Goal: Transaction & Acquisition: Purchase product/service

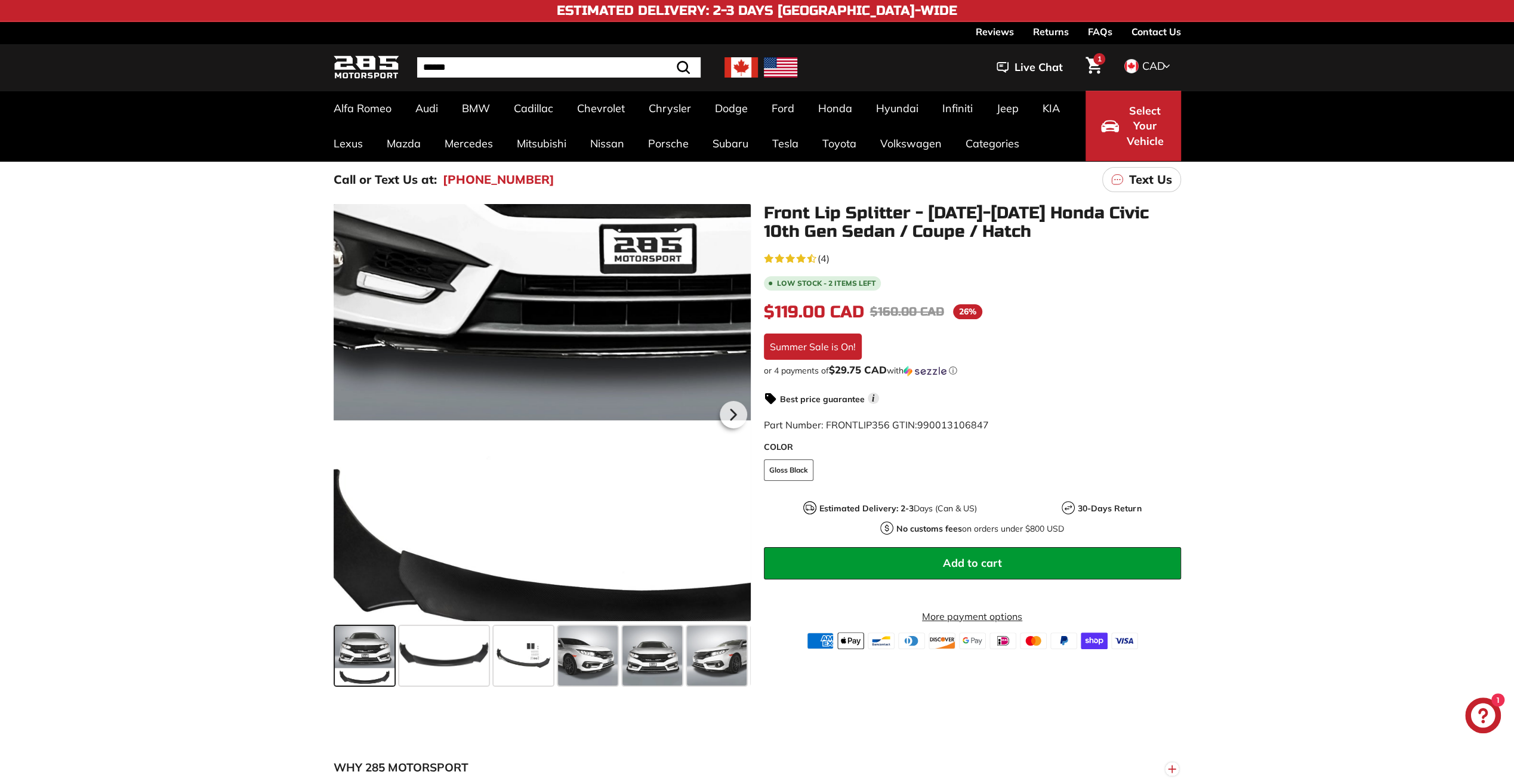
click at [444, 575] on div at bounding box center [541, 412] width 417 height 417
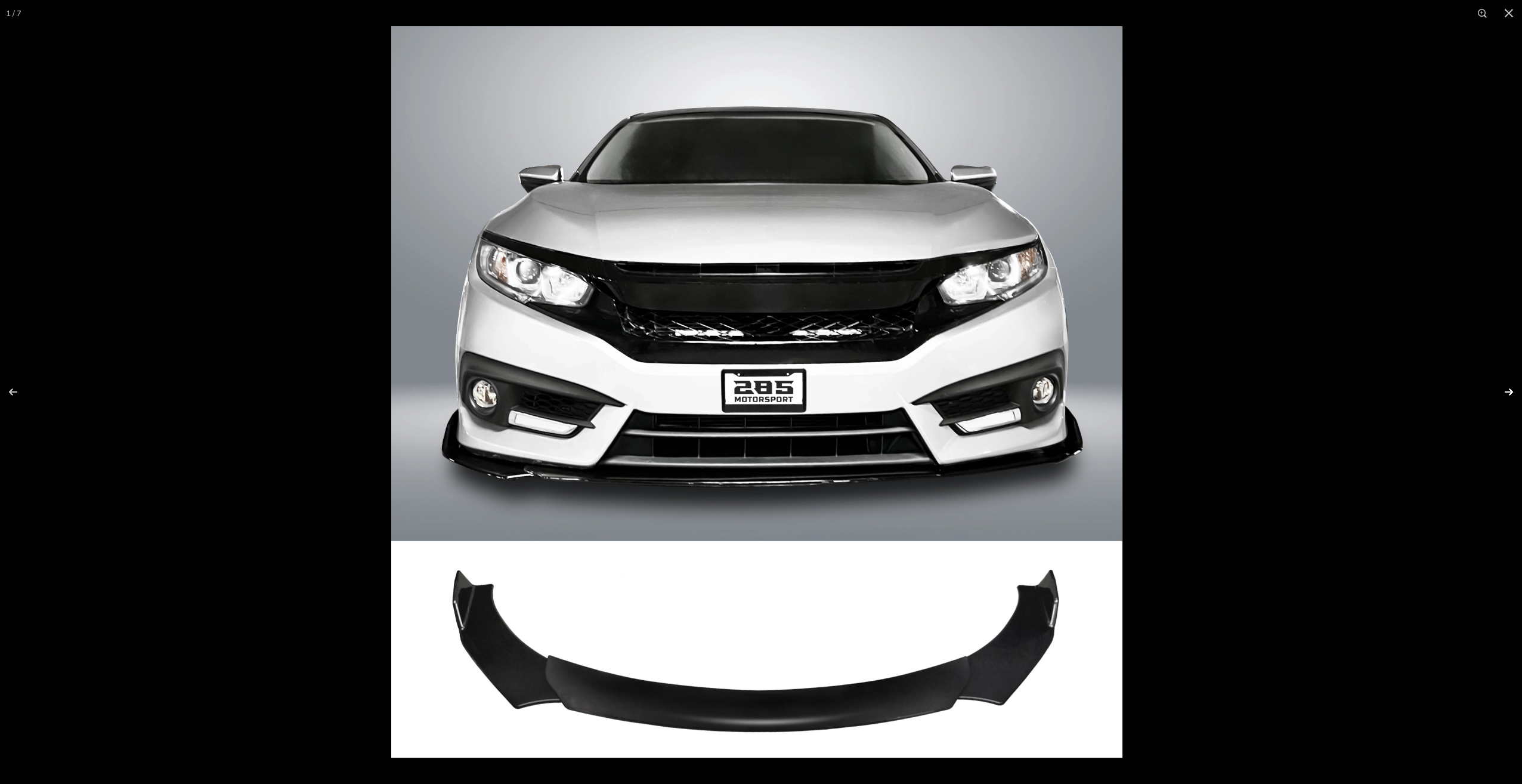
click at [1511, 388] on button at bounding box center [1501, 392] width 41 height 60
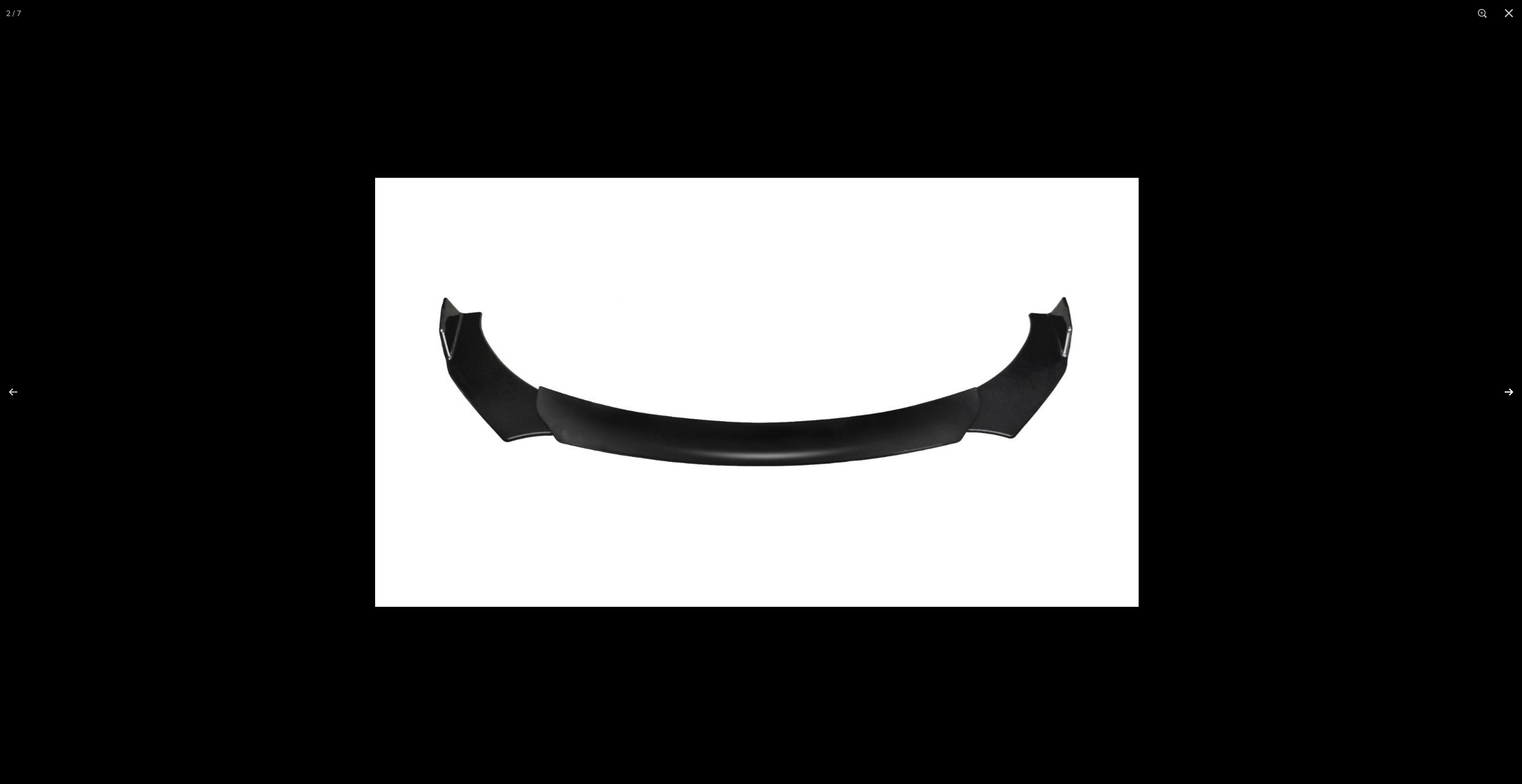
click at [1511, 388] on button at bounding box center [1501, 392] width 41 height 60
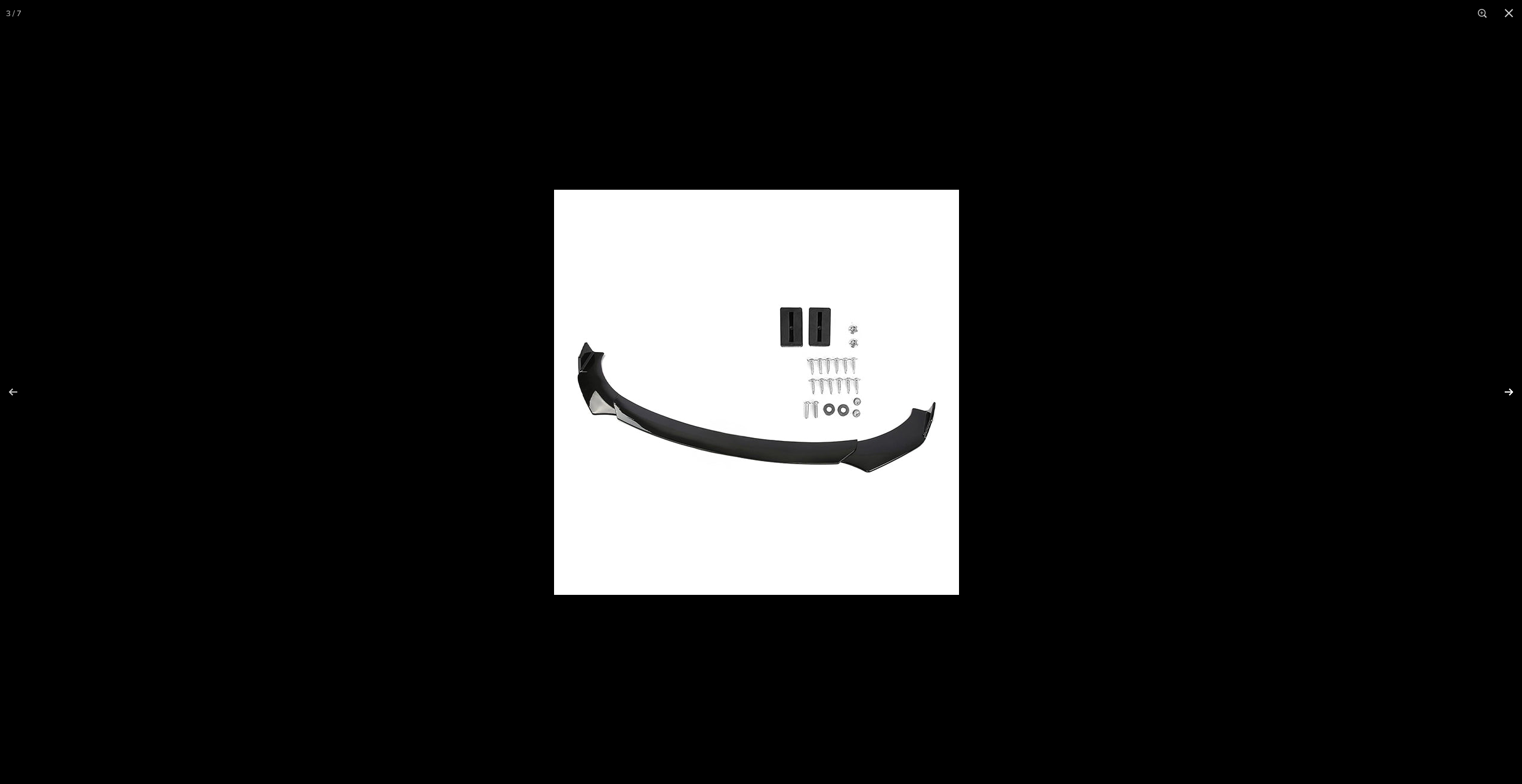
click at [1511, 388] on button at bounding box center [1501, 392] width 41 height 60
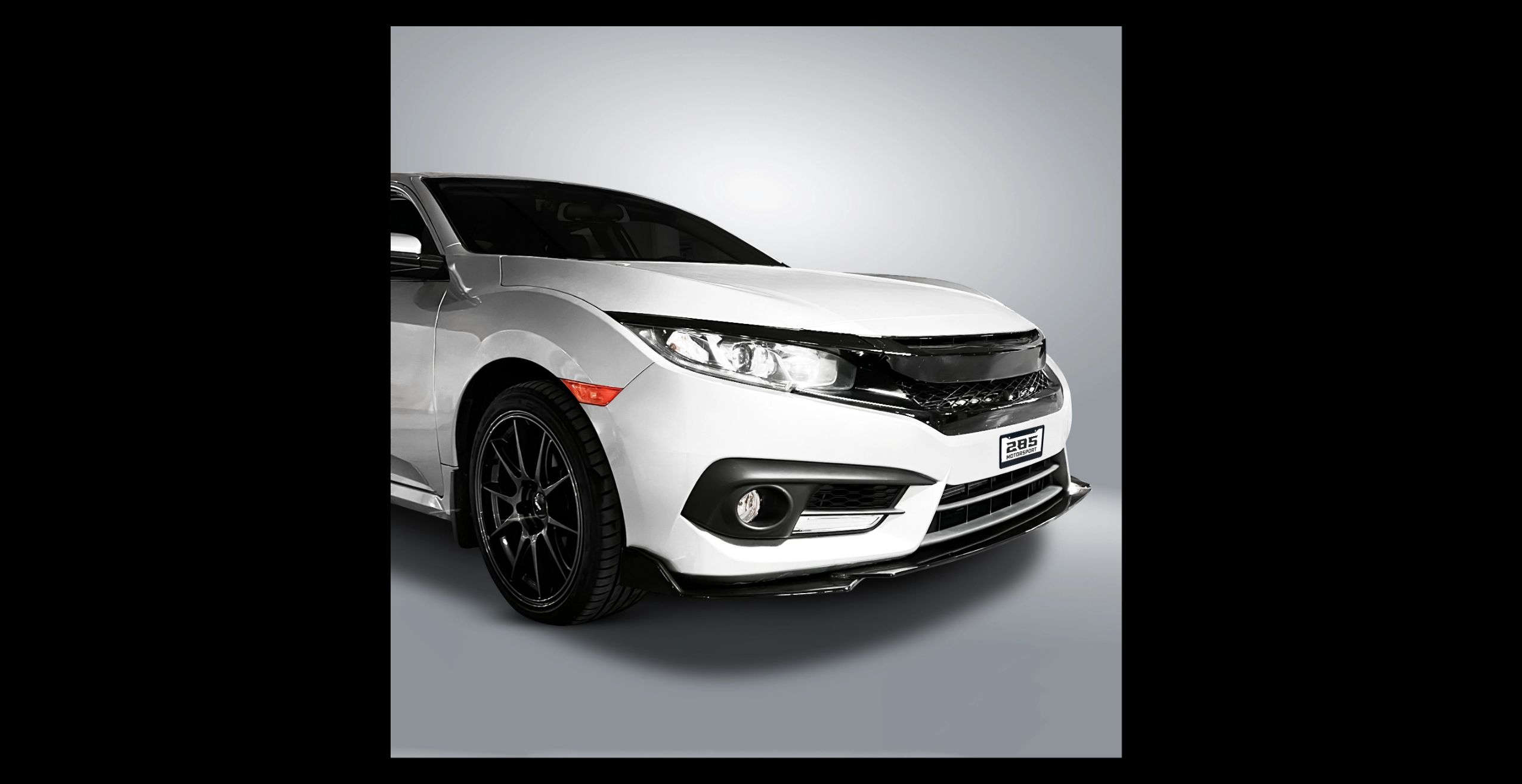
click at [1511, 388] on button at bounding box center [1501, 392] width 41 height 60
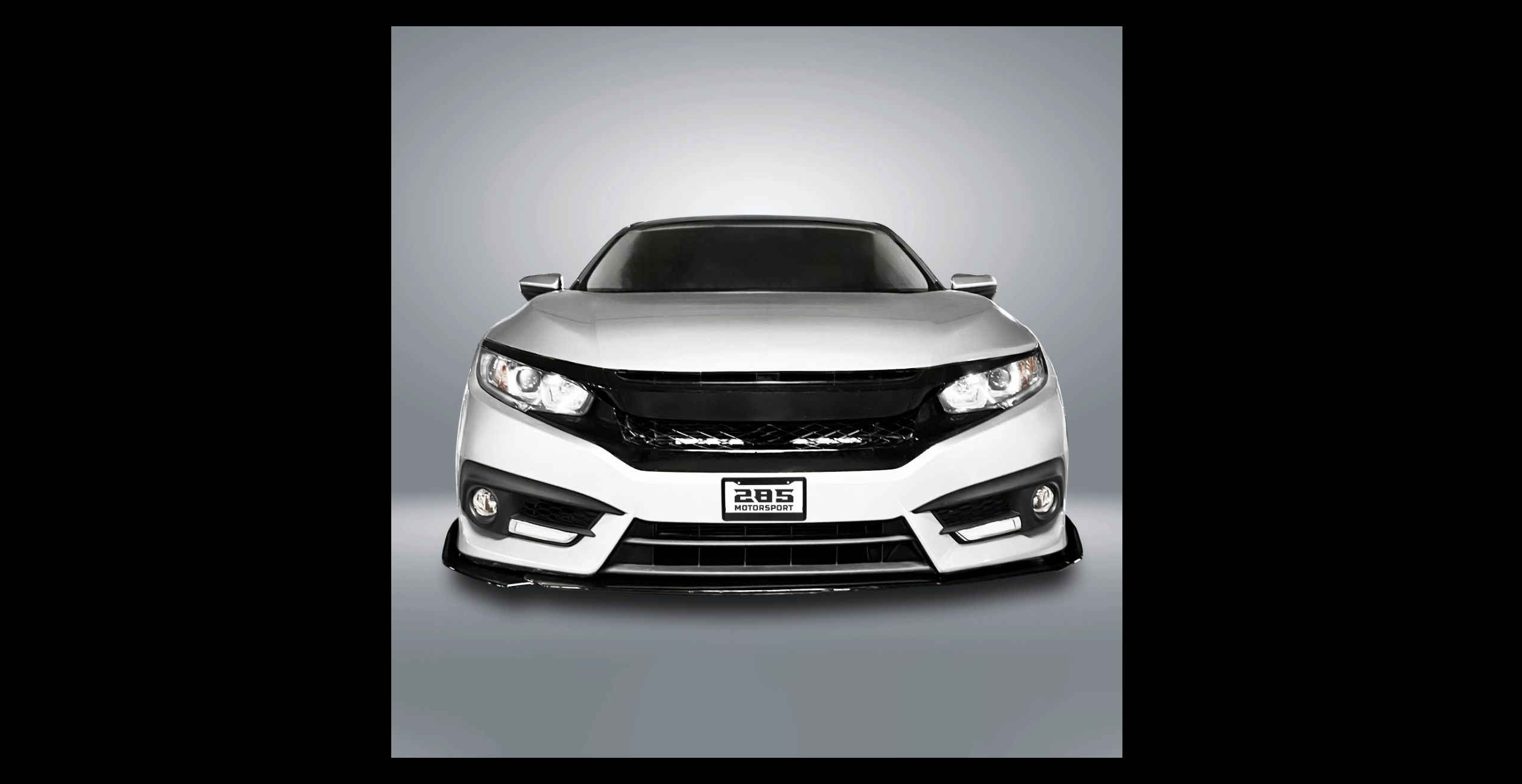
click at [1511, 388] on button at bounding box center [1501, 392] width 41 height 60
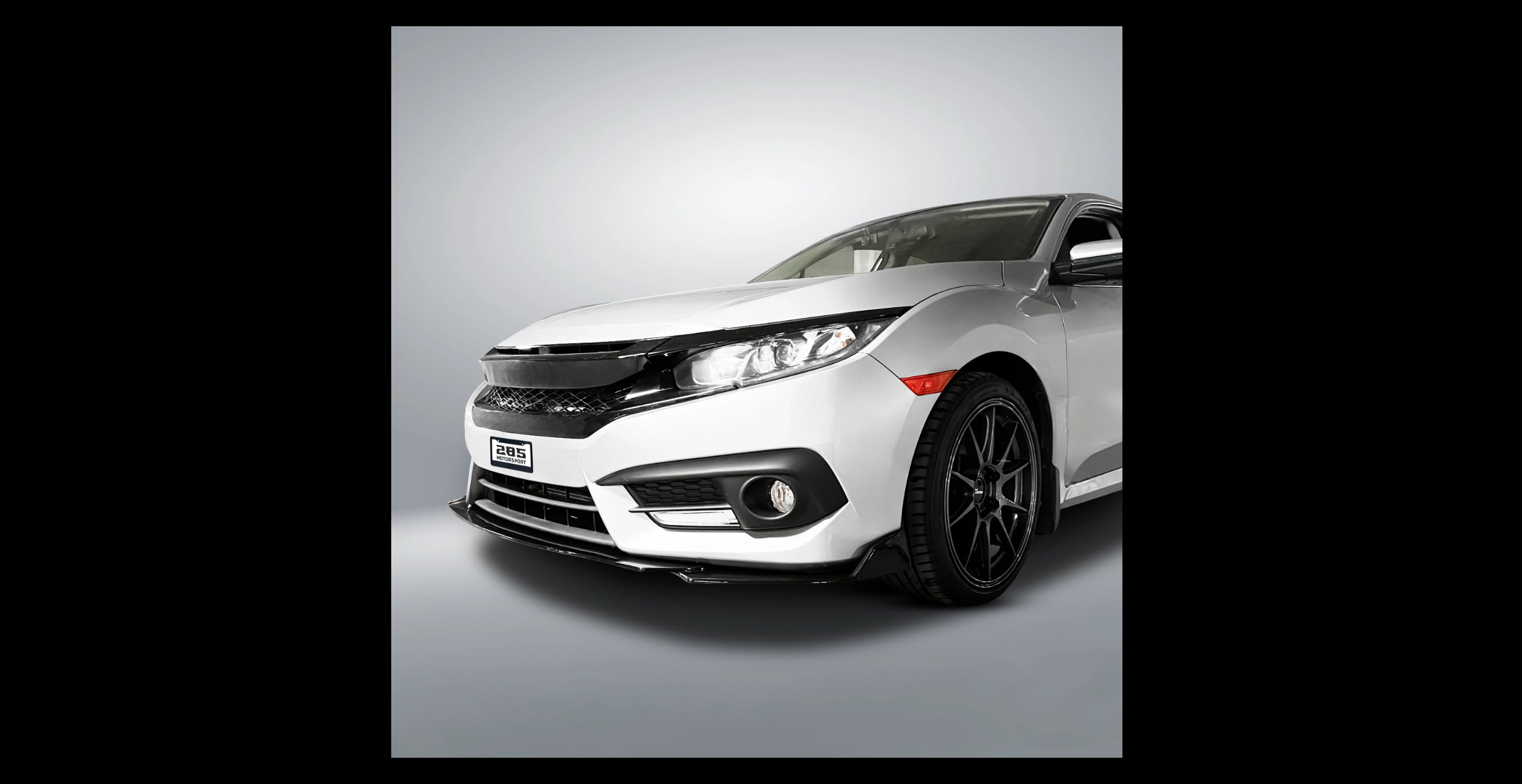
scroll to position [0, 62]
click at [16, 392] on button at bounding box center [20, 392] width 41 height 60
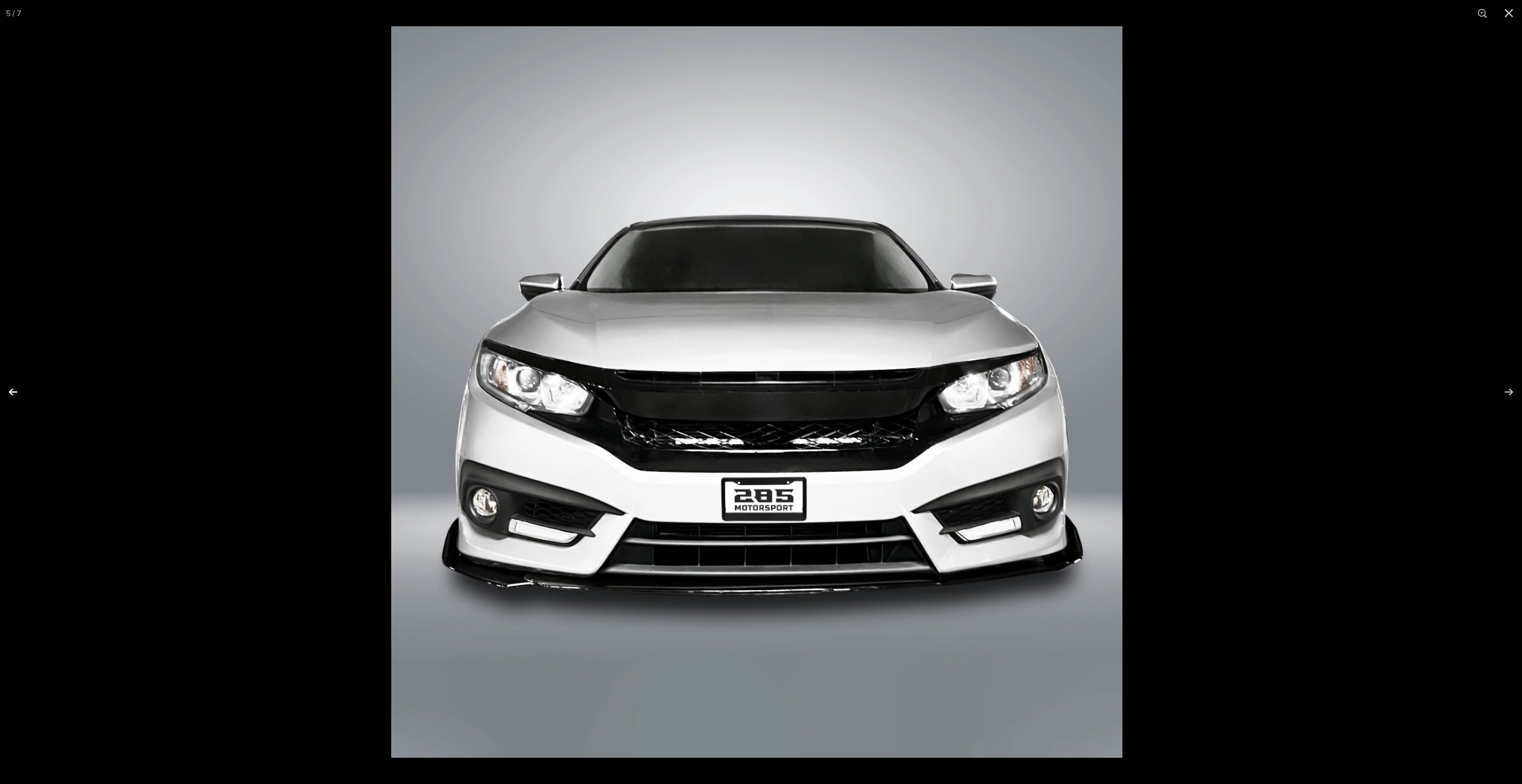
click at [16, 392] on button at bounding box center [20, 392] width 41 height 60
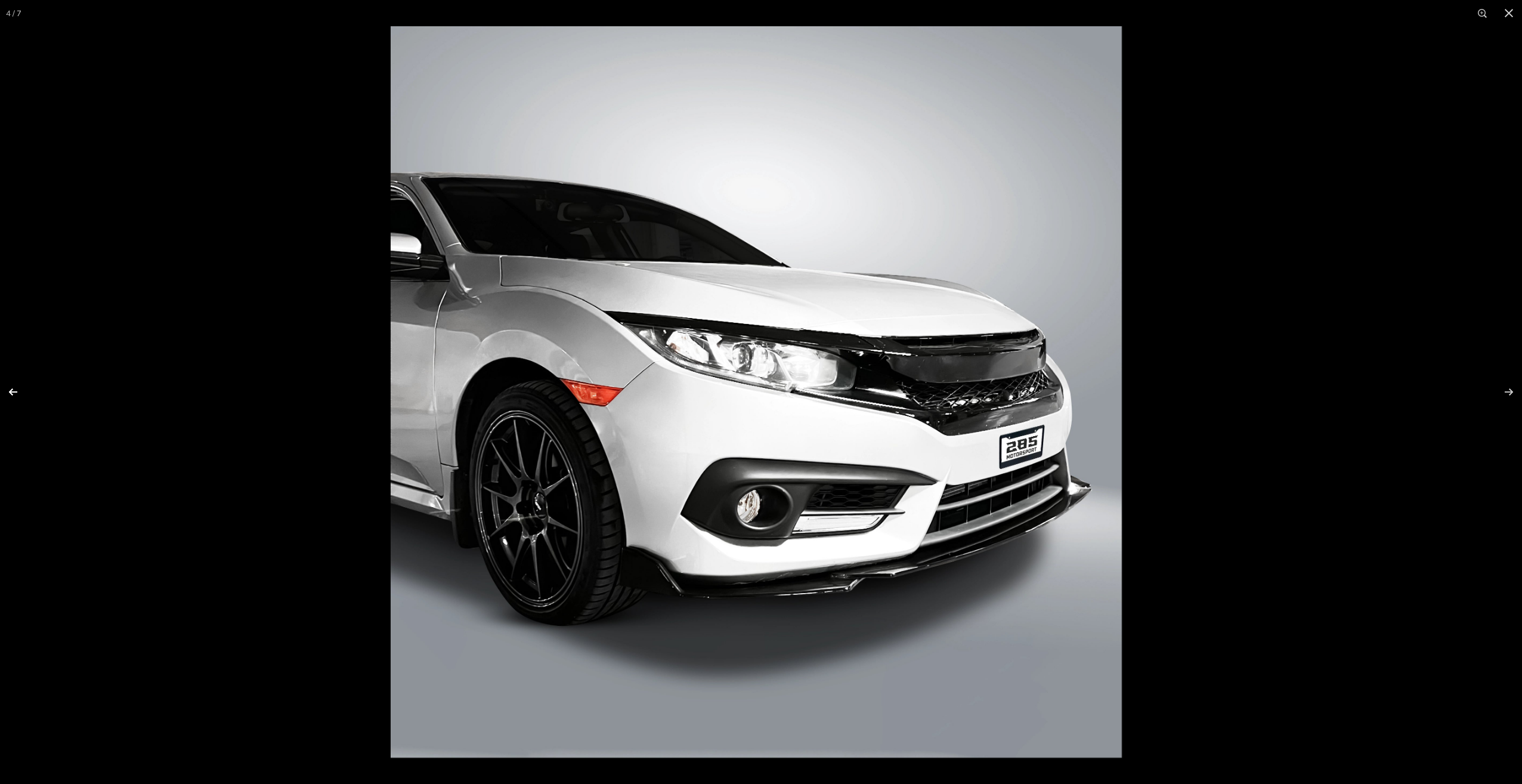
click at [16, 392] on button at bounding box center [20, 392] width 41 height 60
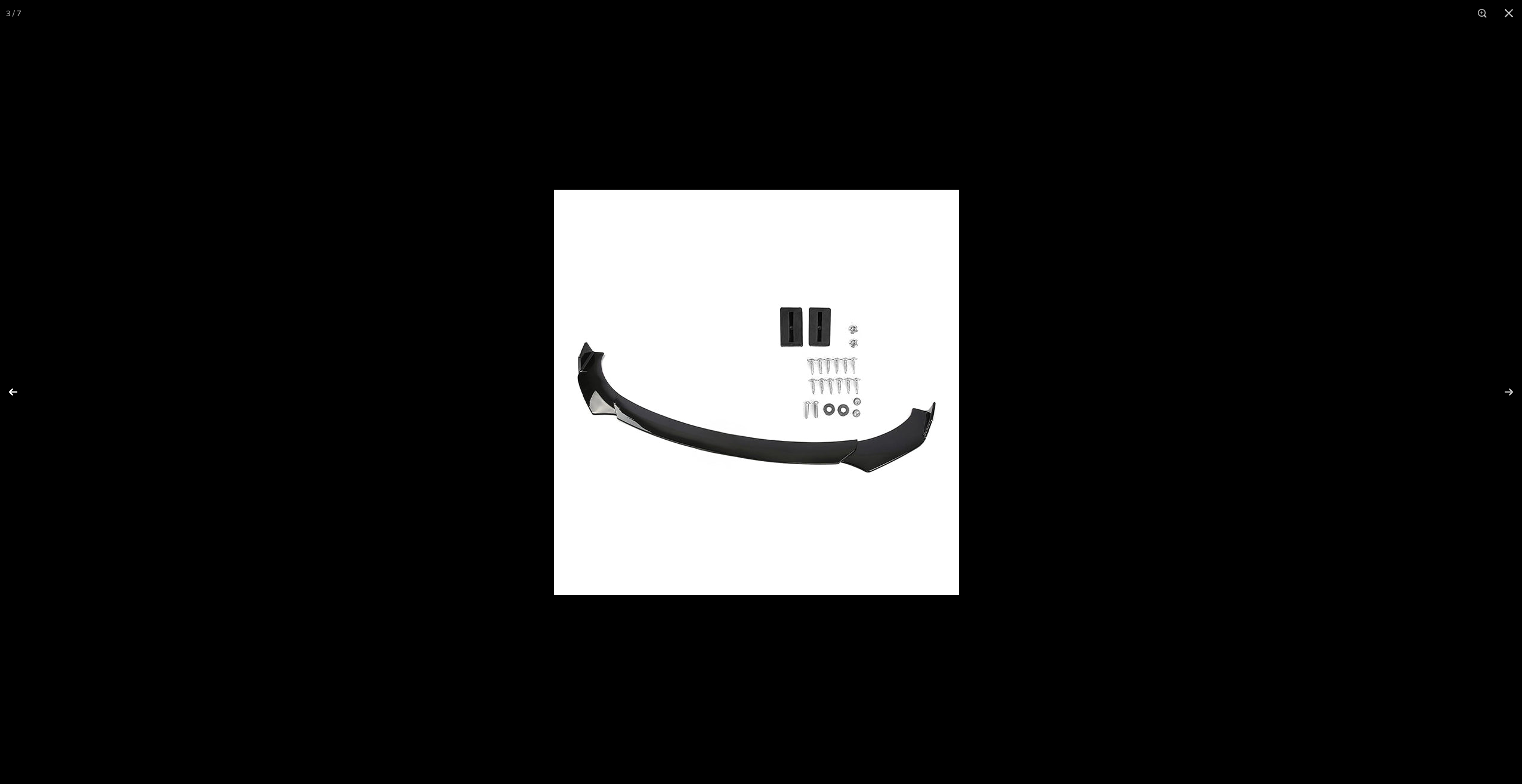
click at [17, 392] on button at bounding box center [20, 392] width 41 height 60
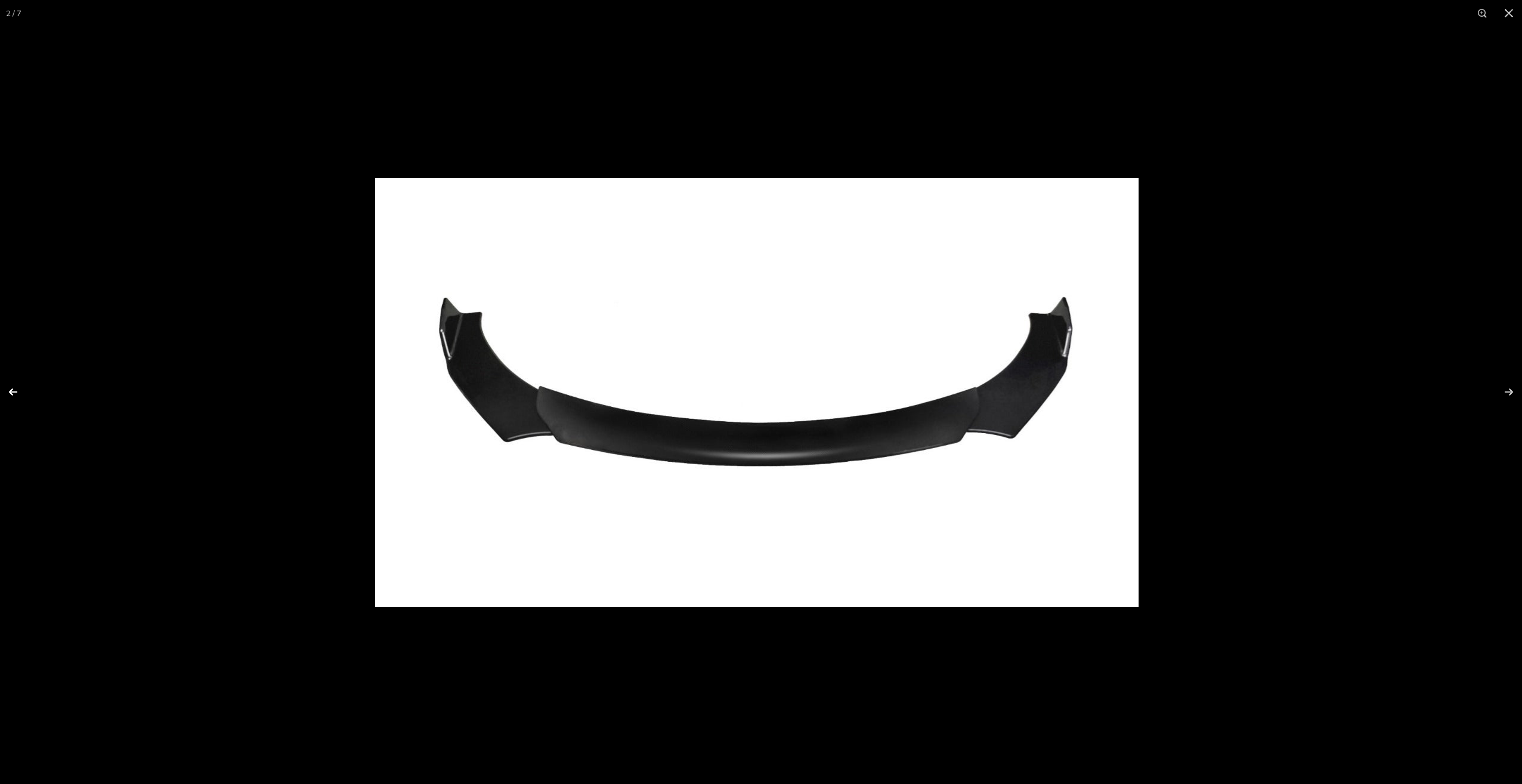
scroll to position [0, 0]
